Goal: Task Accomplishment & Management: Manage account settings

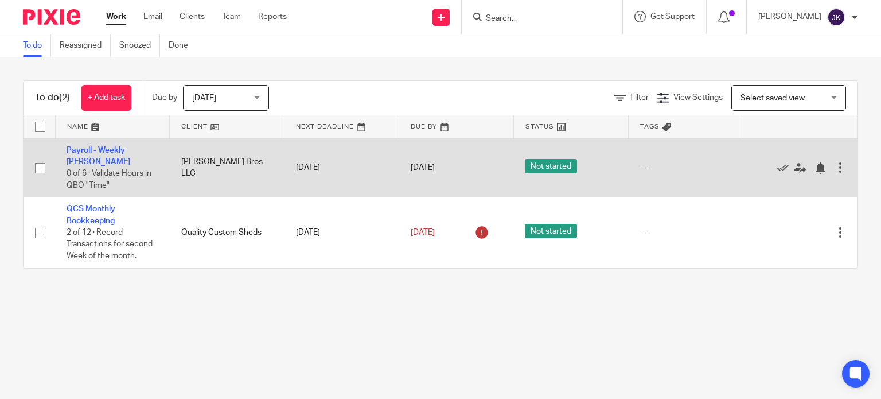
click at [537, 159] on span "Not started" at bounding box center [551, 166] width 52 height 14
click at [137, 145] on td "Payroll - Weekly Barlow 0 of 6 · Validate Hours in QBO "Time"" at bounding box center [112, 167] width 115 height 59
click at [128, 150] on link "Payroll - Weekly [PERSON_NAME]" at bounding box center [99, 156] width 64 height 20
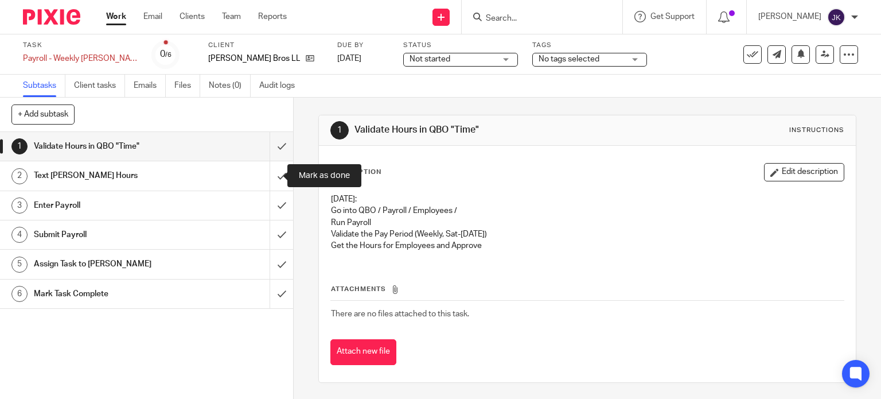
click at [271, 172] on input "submit" at bounding box center [146, 175] width 293 height 29
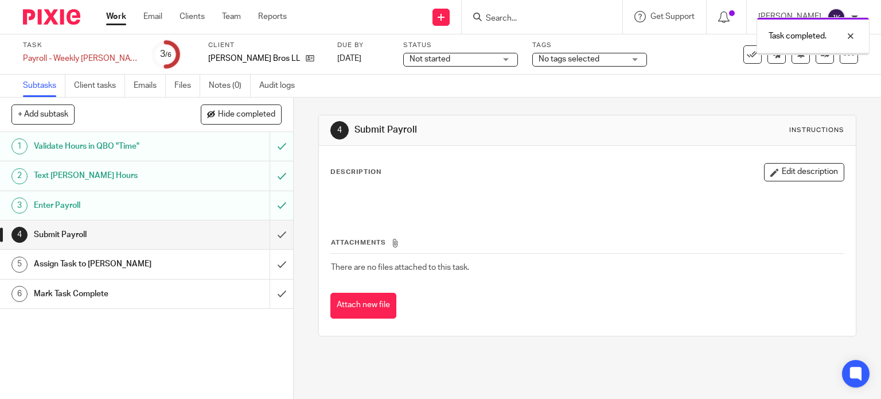
click at [274, 236] on input "submit" at bounding box center [146, 234] width 293 height 29
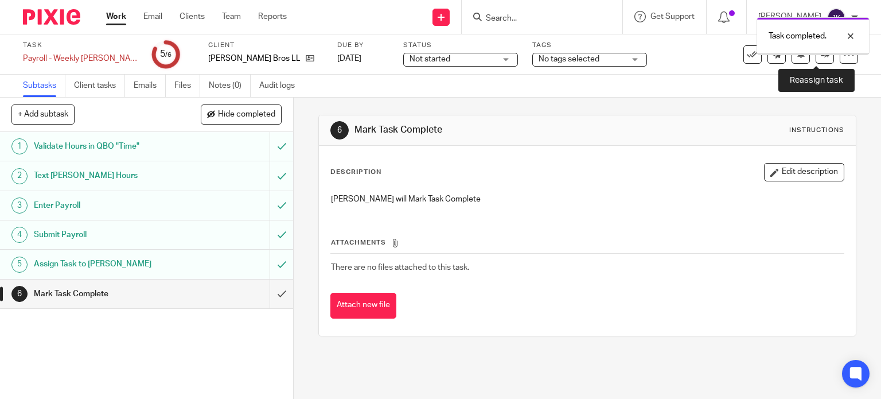
click at [821, 56] on icon at bounding box center [825, 54] width 9 height 9
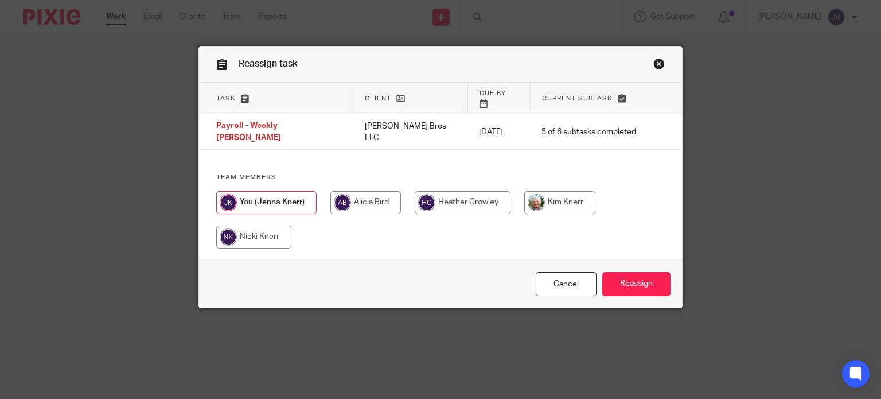
click at [538, 191] on input "radio" at bounding box center [559, 202] width 71 height 23
radio input "true"
click at [628, 276] on input "Reassign" at bounding box center [636, 284] width 68 height 25
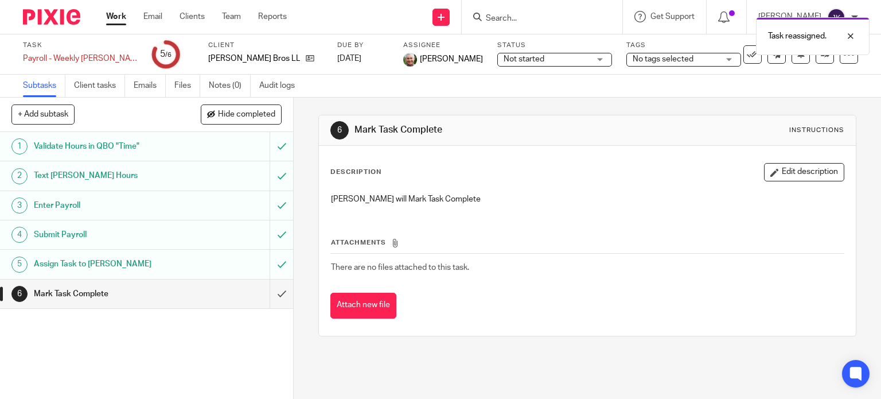
click at [123, 17] on link "Work" at bounding box center [116, 16] width 20 height 11
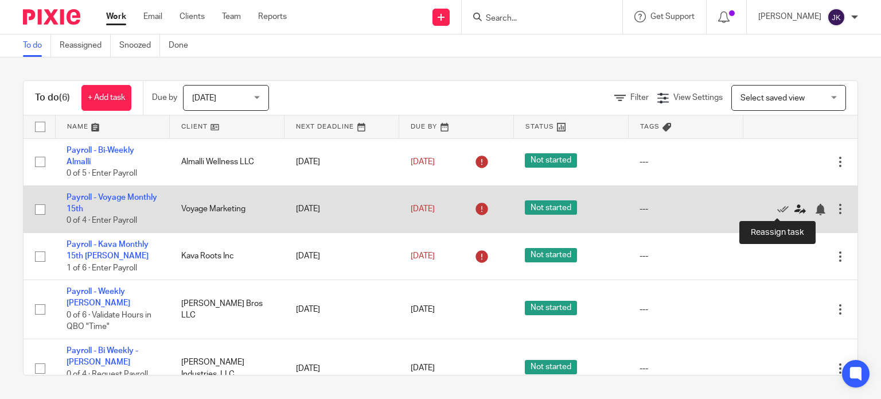
click at [794, 205] on icon at bounding box center [799, 209] width 11 height 11
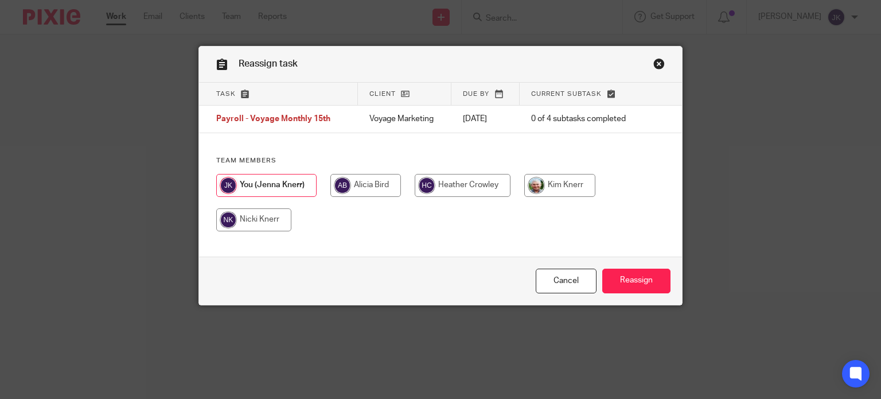
click at [567, 192] on input "radio" at bounding box center [559, 185] width 71 height 23
radio input "true"
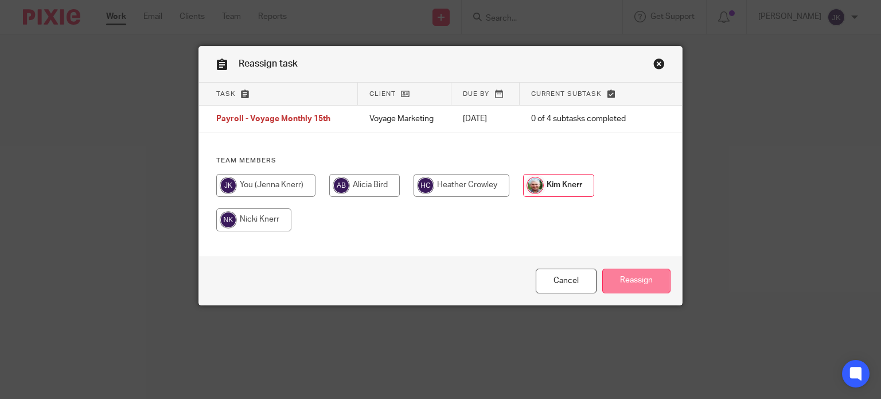
click at [641, 287] on input "Reassign" at bounding box center [636, 280] width 68 height 25
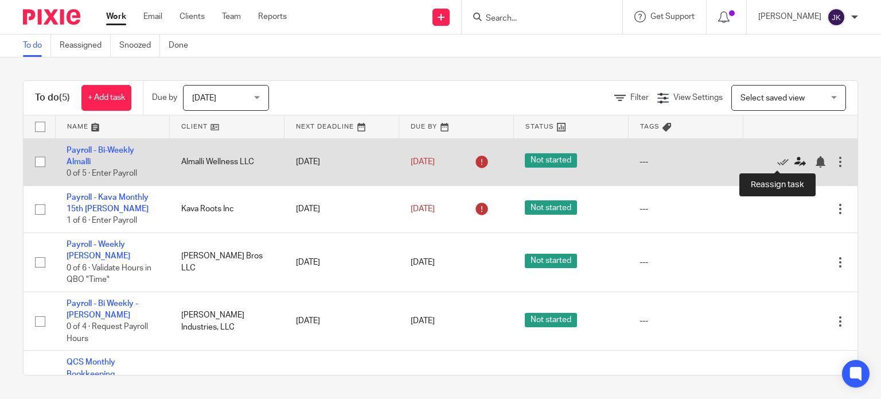
click at [794, 164] on icon at bounding box center [799, 161] width 11 height 11
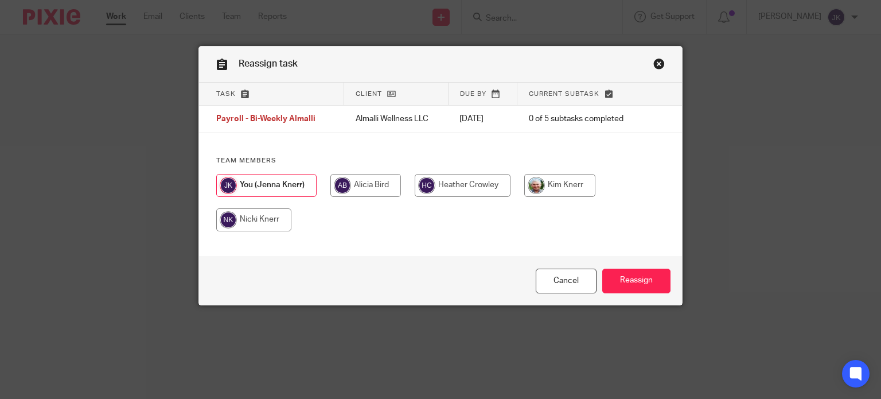
click at [557, 186] on input "radio" at bounding box center [559, 185] width 71 height 23
radio input "true"
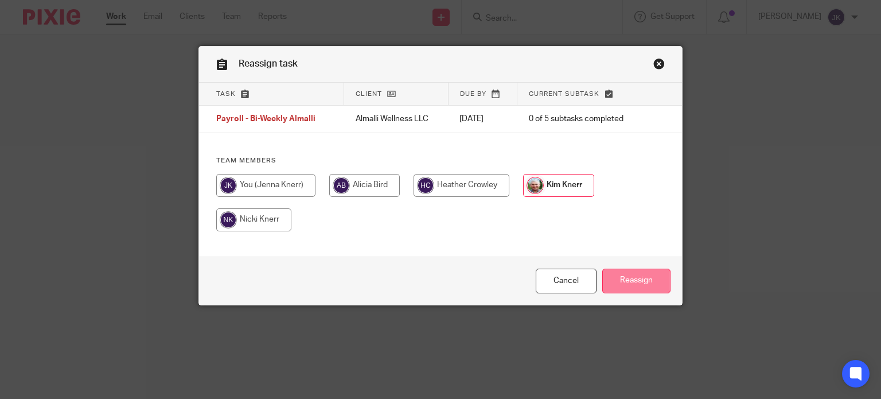
click at [619, 274] on input "Reassign" at bounding box center [636, 280] width 68 height 25
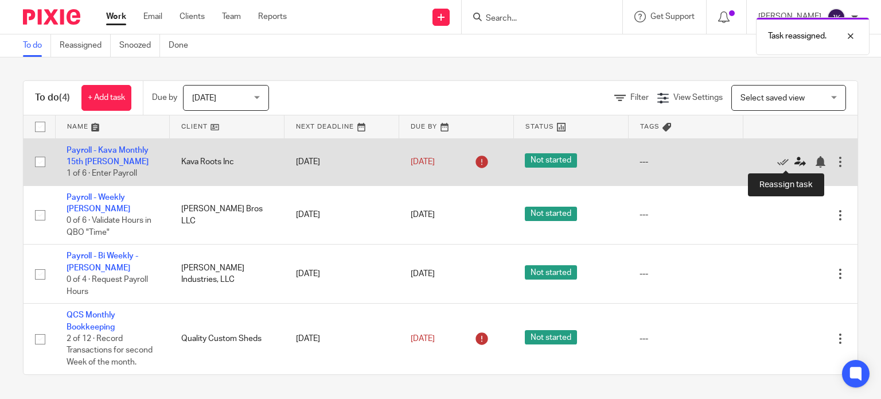
click at [794, 159] on icon at bounding box center [799, 161] width 11 height 11
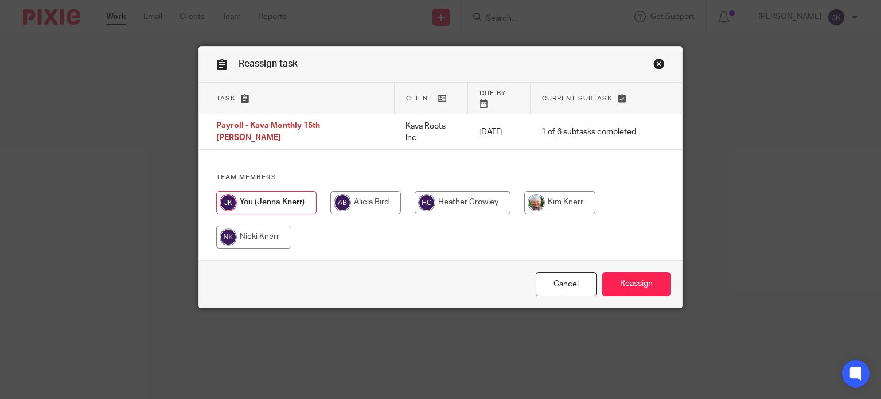
click at [565, 191] on input "radio" at bounding box center [559, 202] width 71 height 23
radio input "true"
click at [626, 274] on input "Reassign" at bounding box center [636, 284] width 68 height 25
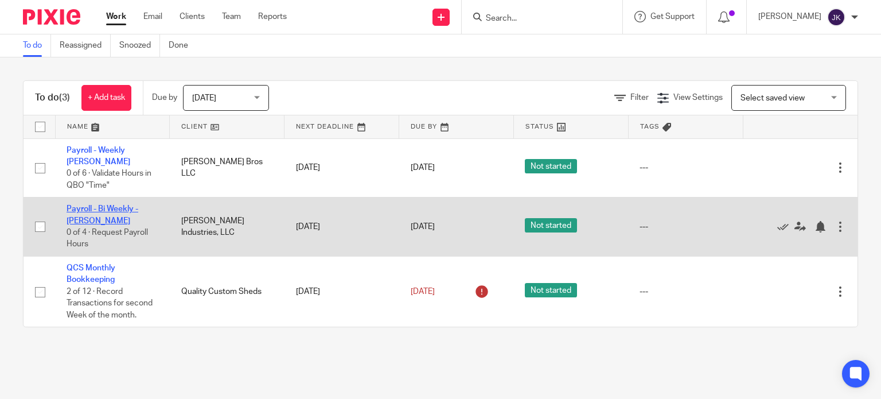
click at [93, 205] on link "Payroll - Bi Weekly - [PERSON_NAME]" at bounding box center [103, 215] width 72 height 20
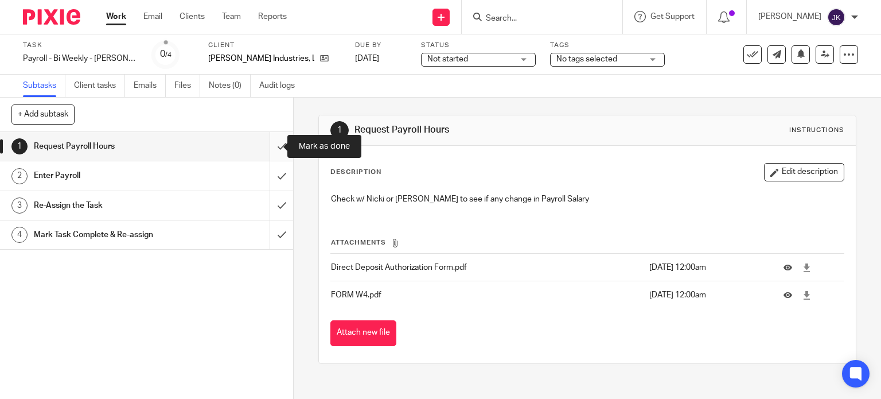
click at [273, 153] on input "submit" at bounding box center [146, 146] width 293 height 29
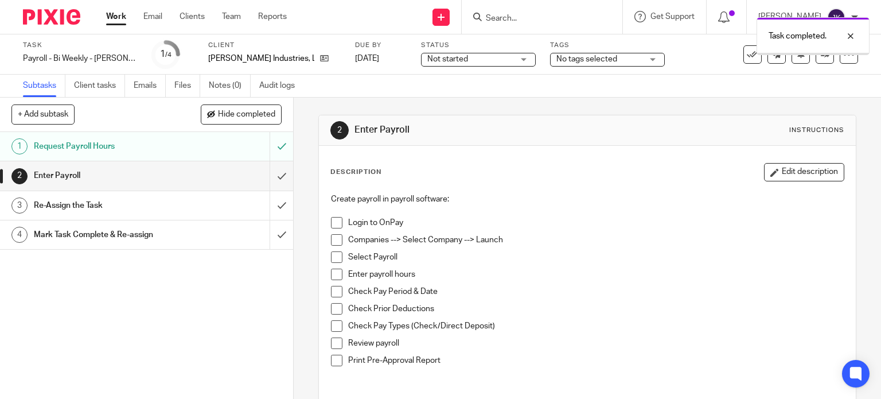
click at [272, 169] on input "submit" at bounding box center [146, 175] width 293 height 29
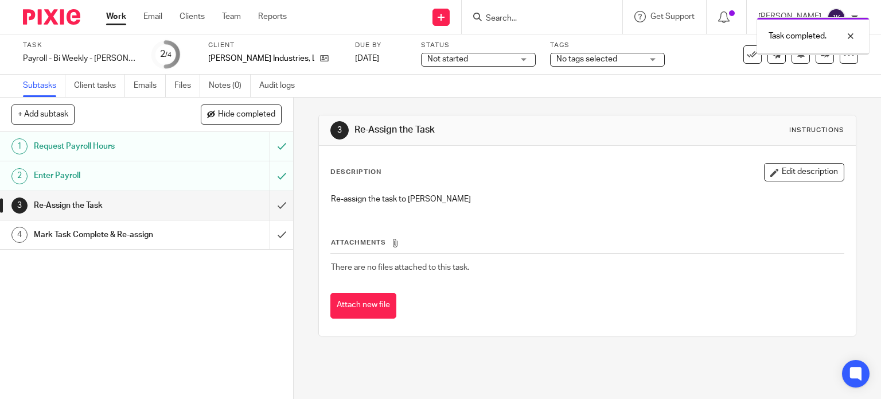
click at [270, 201] on input "submit" at bounding box center [146, 205] width 293 height 29
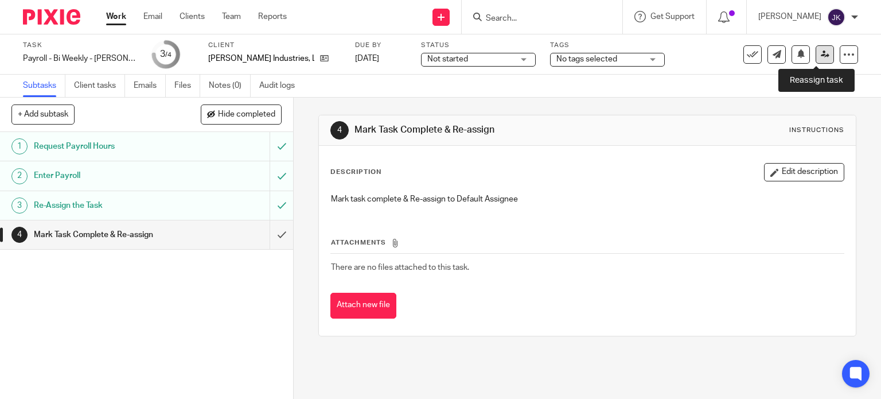
click at [820, 54] on link at bounding box center [825, 54] width 18 height 18
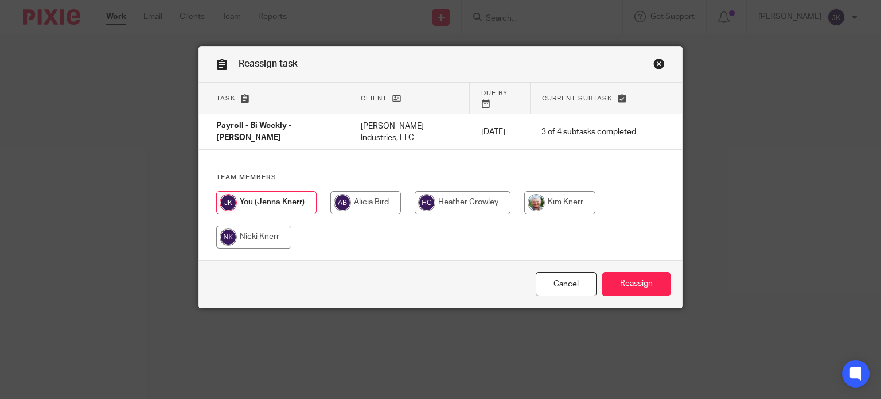
drag, startPoint x: 553, startPoint y: 208, endPoint x: 564, endPoint y: 199, distance: 14.2
click at [564, 199] on div at bounding box center [440, 225] width 449 height 69
click at [564, 199] on input "radio" at bounding box center [559, 202] width 71 height 23
radio input "true"
click at [617, 287] on input "Reassign" at bounding box center [636, 284] width 68 height 25
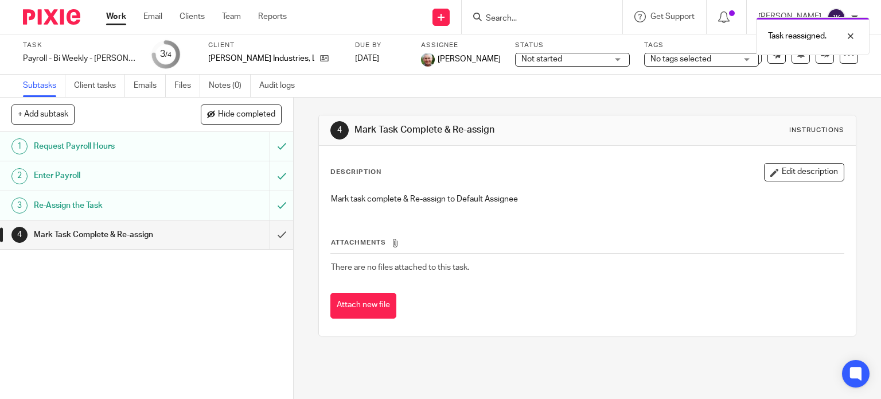
click at [119, 17] on link "Work" at bounding box center [116, 16] width 20 height 11
